Goal: Navigation & Orientation: Go to known website

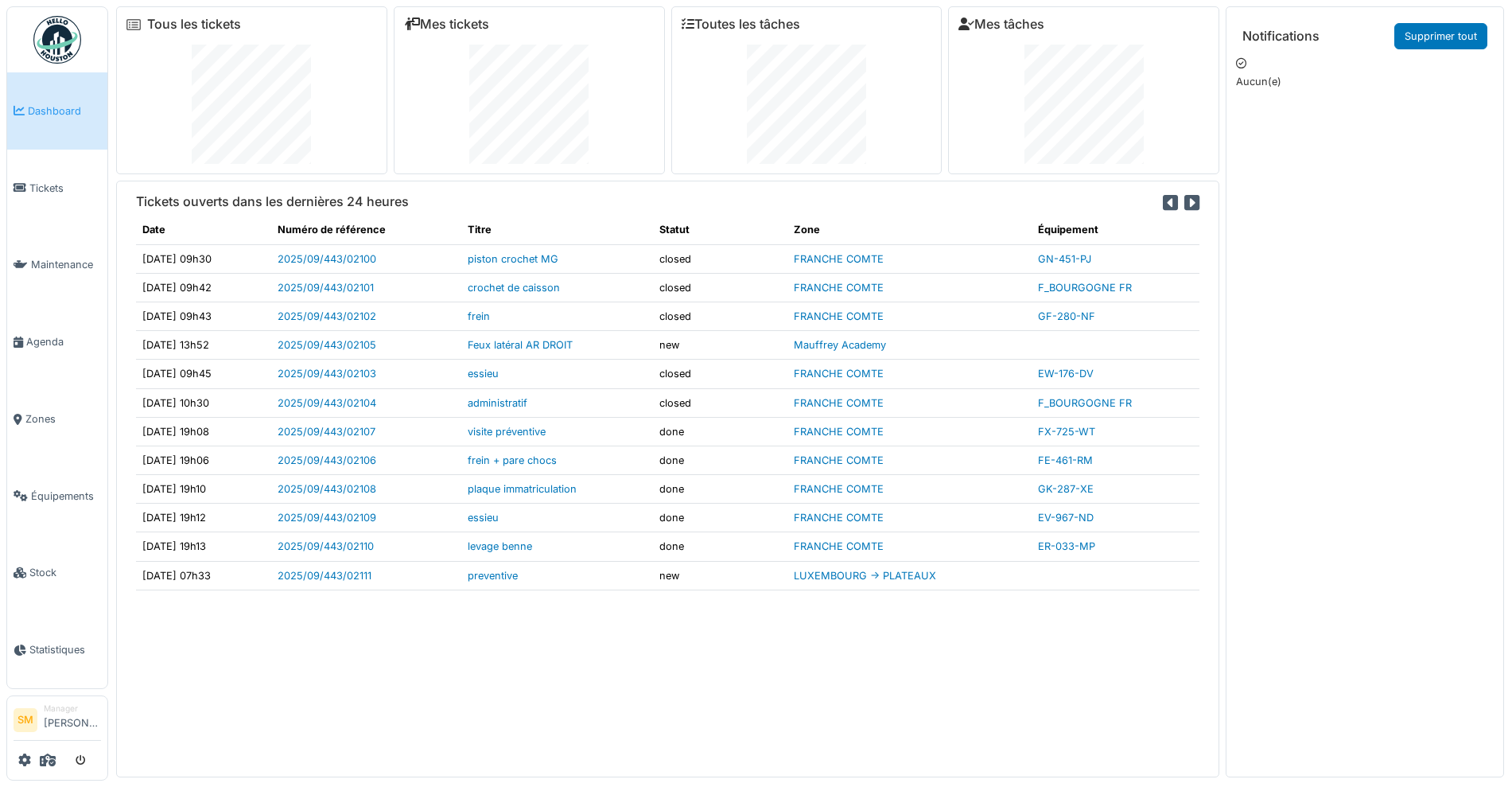
click at [37, 36] on img at bounding box center [57, 40] width 48 height 48
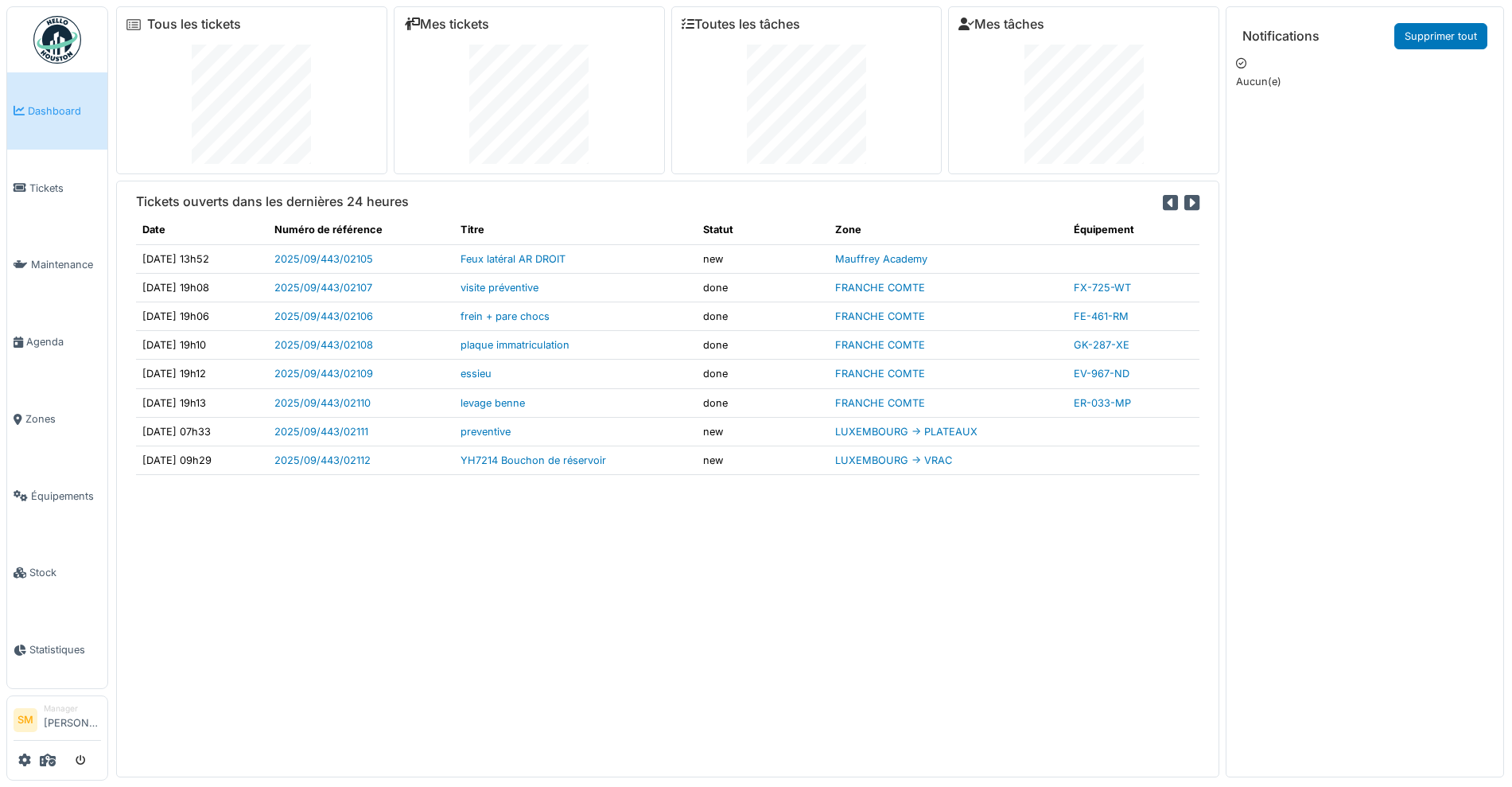
click at [59, 34] on img at bounding box center [57, 40] width 48 height 48
